Goal: Book appointment/travel/reservation

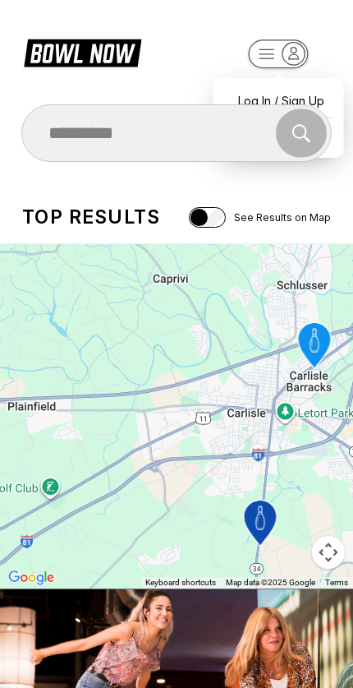
click at [297, 87] on div "Log In / Sign Up" at bounding box center [279, 100] width 114 height 29
select select "**"
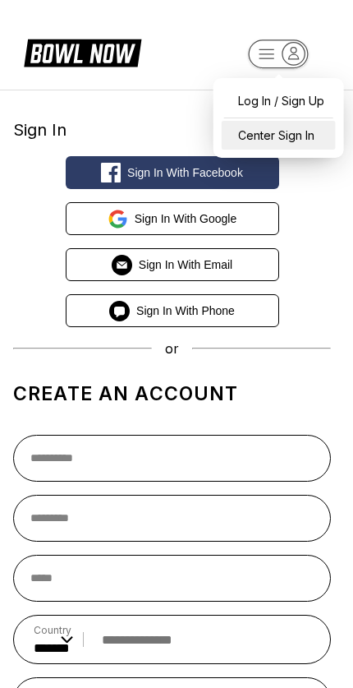
click at [324, 136] on div "Center Sign In" at bounding box center [279, 135] width 114 height 29
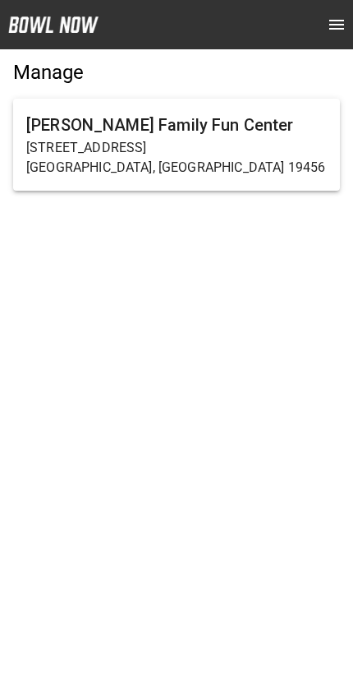
click at [249, 141] on p "2200 West Dr" at bounding box center [176, 148] width 301 height 20
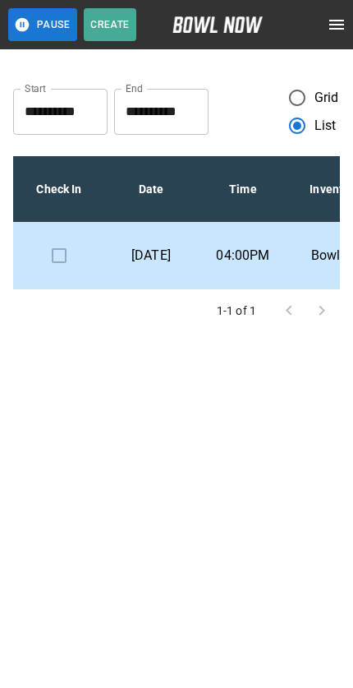
click at [291, 260] on td "Bowling" at bounding box center [335, 255] width 92 height 67
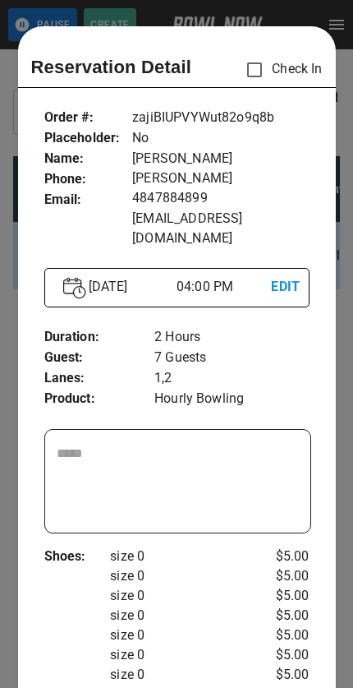
scroll to position [26, 0]
